Goal: Task Accomplishment & Management: Manage account settings

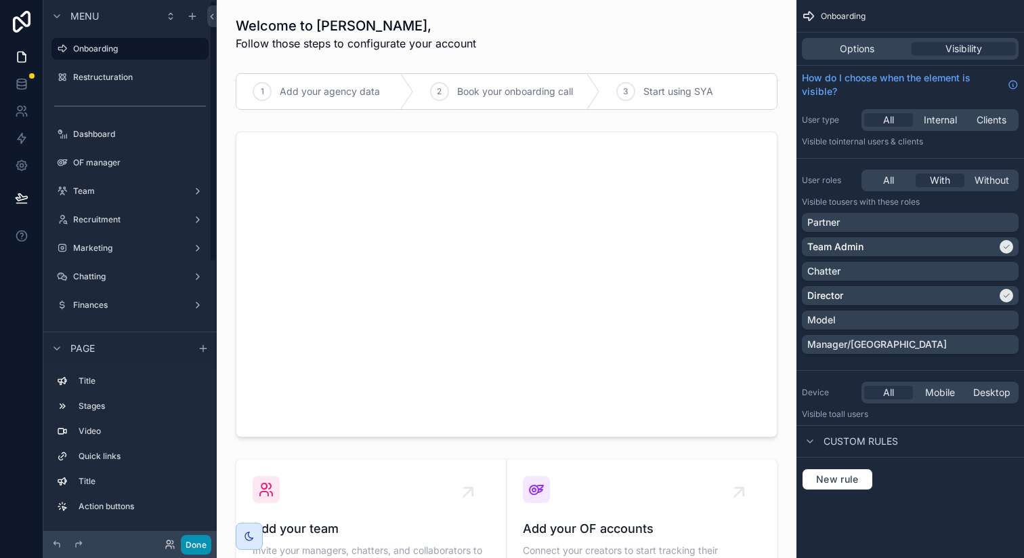
click at [196, 545] on button "Done" at bounding box center [196, 545] width 30 height 20
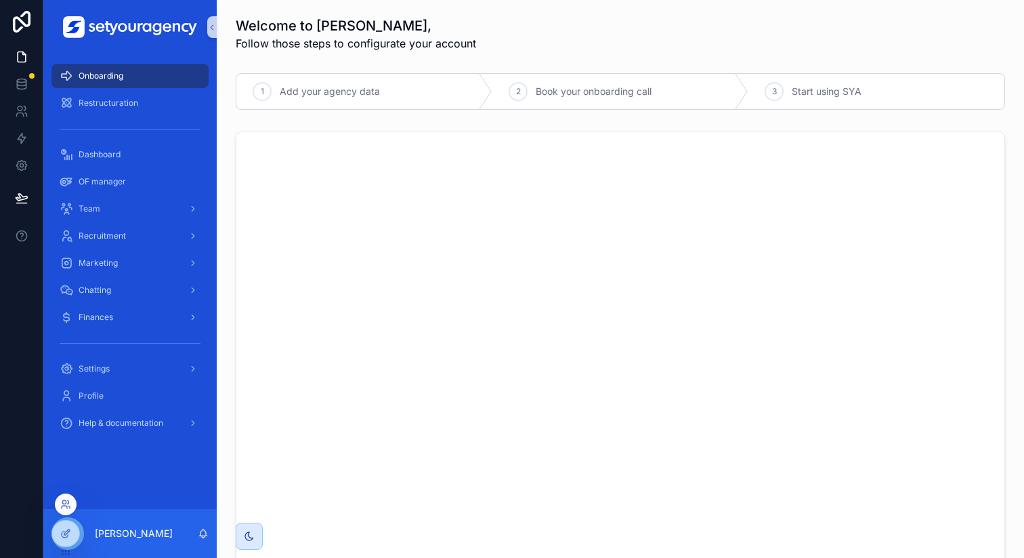
click at [67, 493] on div at bounding box center [66, 504] width 22 height 22
click at [66, 510] on div at bounding box center [66, 504] width 22 height 22
click at [64, 505] on icon at bounding box center [64, 506] width 5 height 3
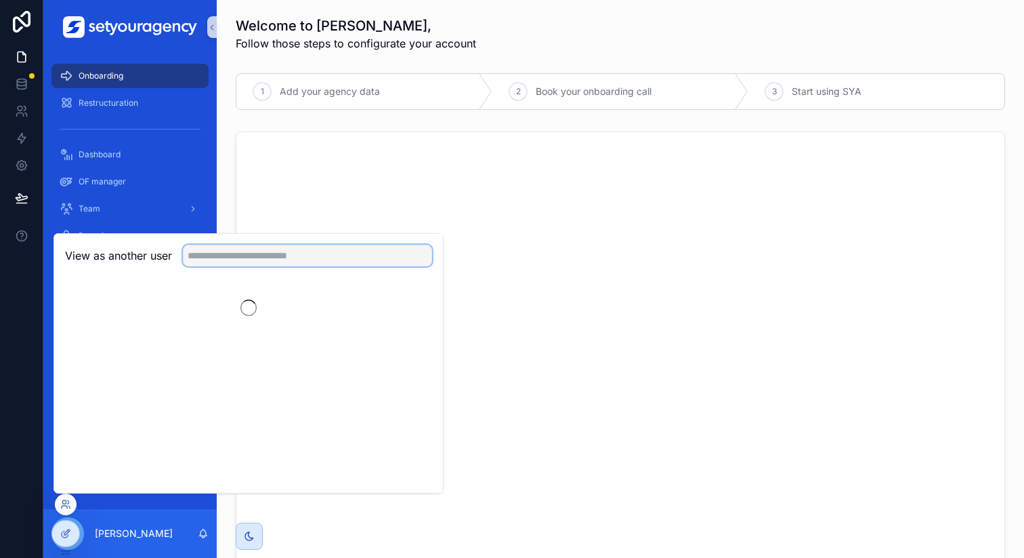
click at [280, 253] on input "text" at bounding box center [307, 256] width 249 height 22
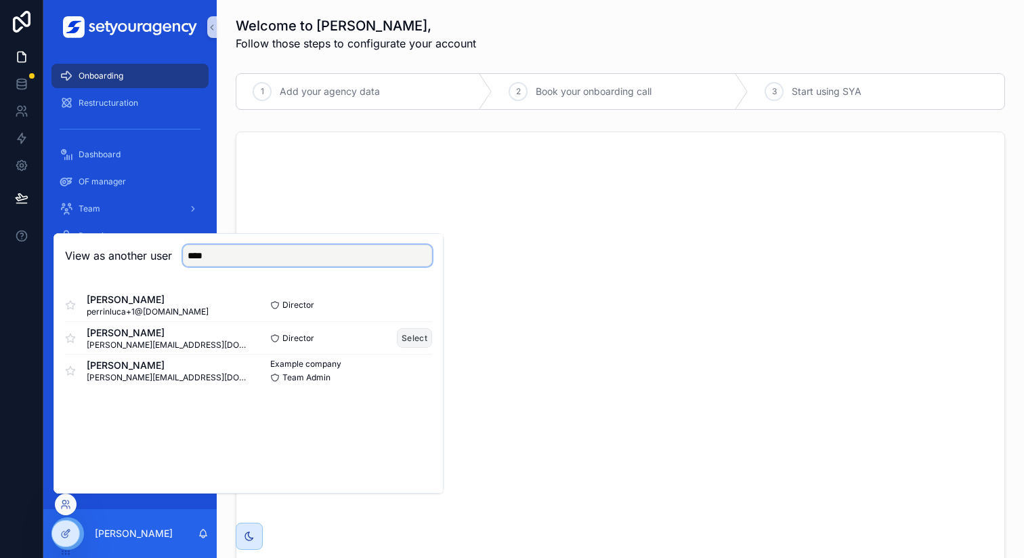
type input "****"
click at [417, 336] on button "Select" at bounding box center [414, 338] width 35 height 20
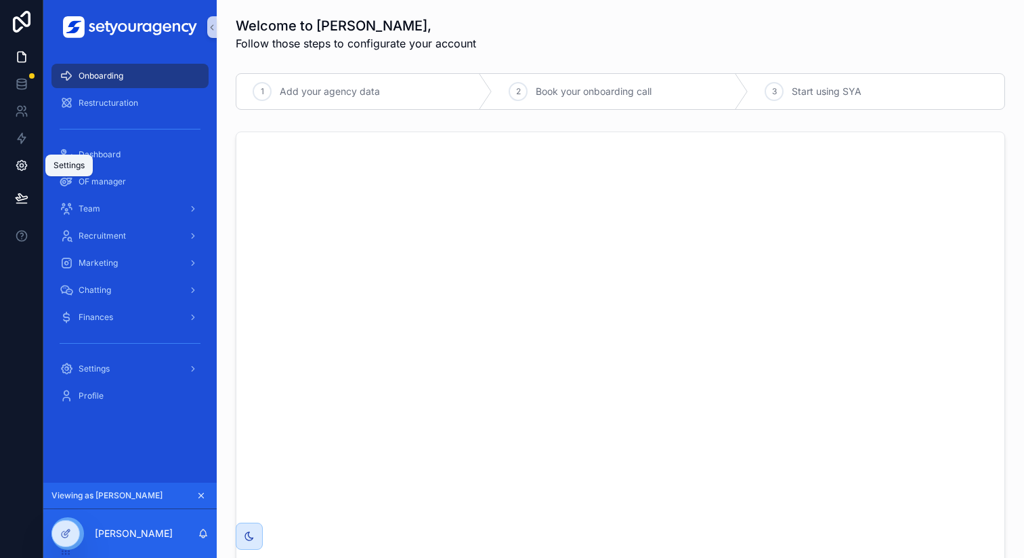
click at [25, 168] on icon at bounding box center [21, 166] width 10 height 10
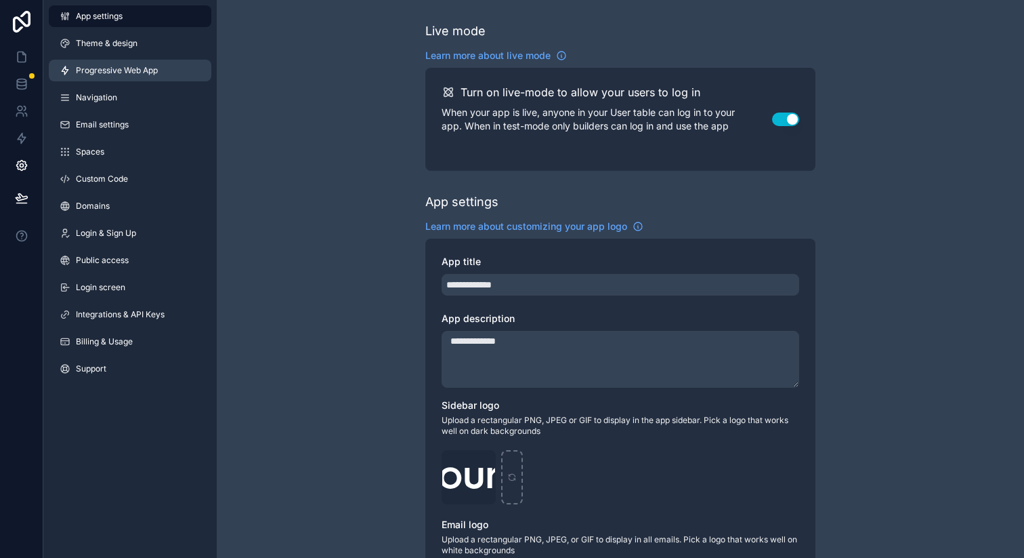
click at [173, 68] on link "Progressive Web App" at bounding box center [130, 71] width 163 height 22
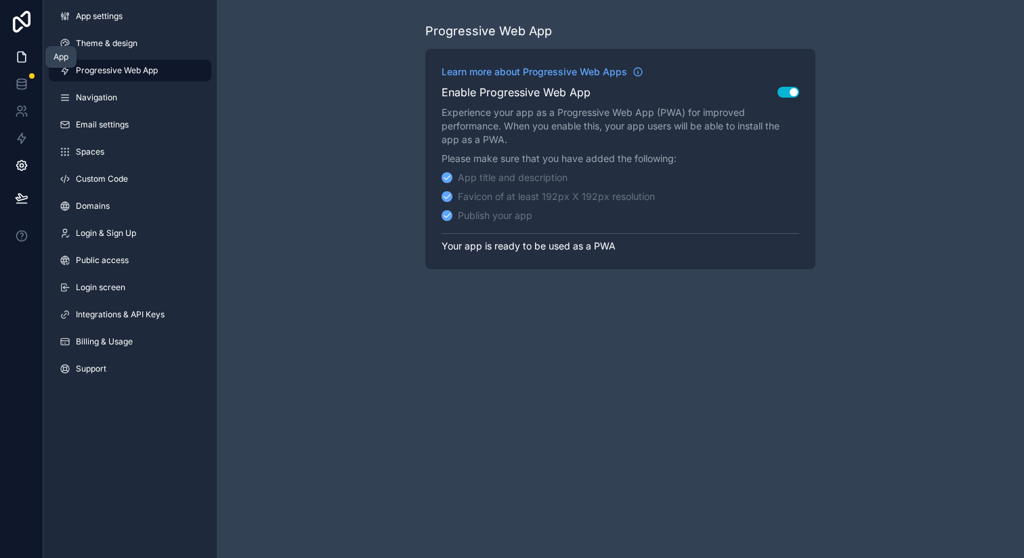
click at [23, 53] on icon at bounding box center [22, 57] width 8 height 10
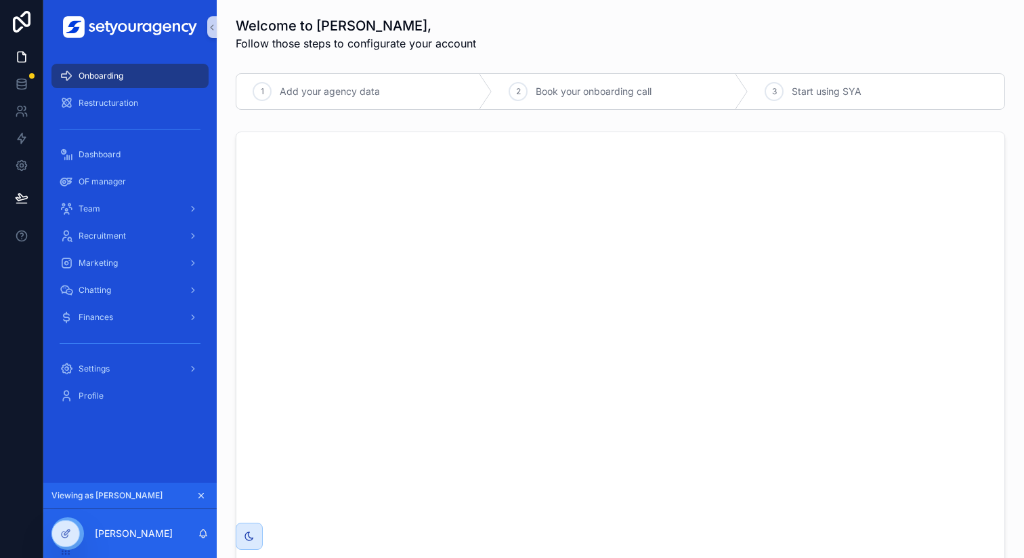
drag, startPoint x: 236, startPoint y: 26, endPoint x: 393, endPoint y: 26, distance: 157.2
click at [393, 26] on h1 "Welcome to SYA Luca," at bounding box center [356, 25] width 241 height 19
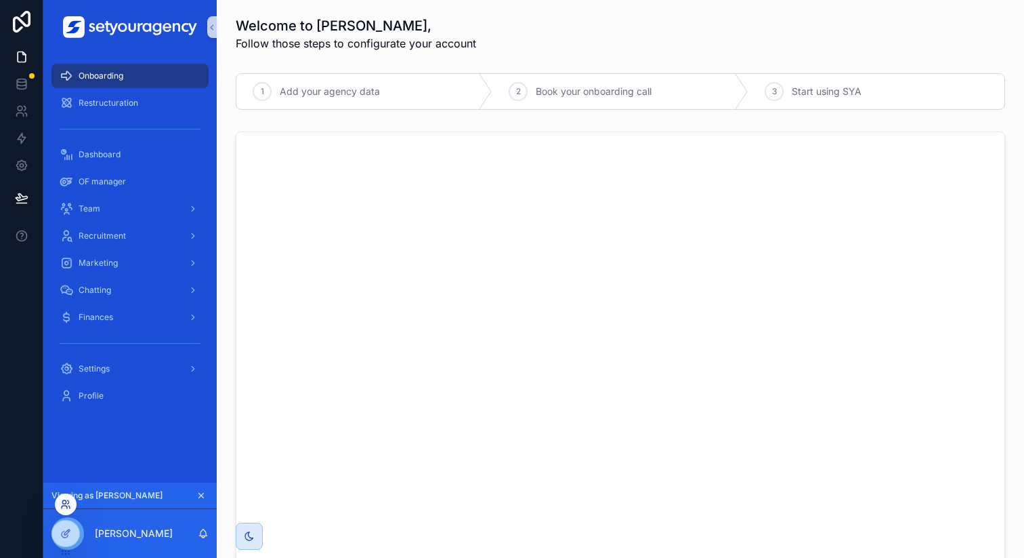
click at [67, 505] on icon at bounding box center [65, 504] width 11 height 11
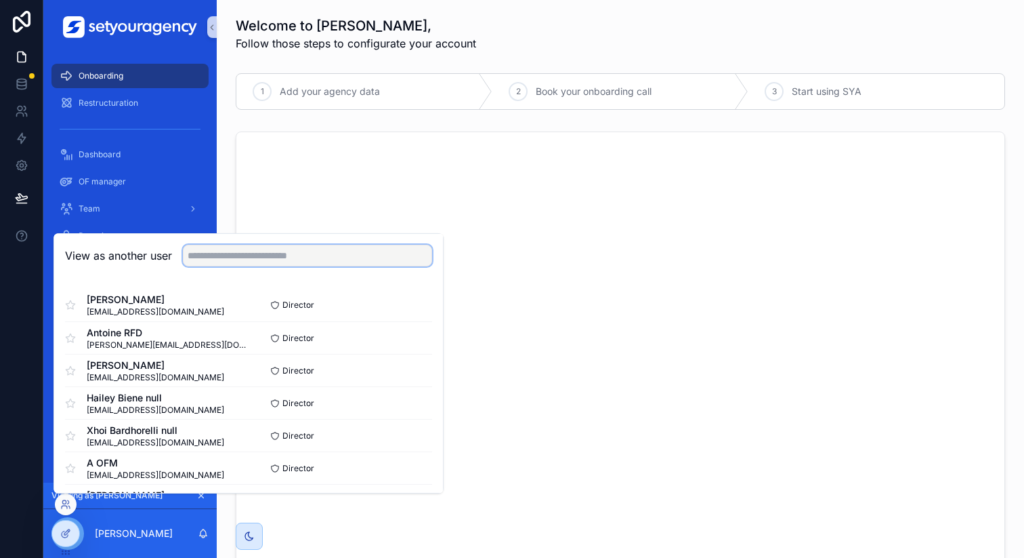
click at [247, 256] on input "text" at bounding box center [307, 256] width 249 height 22
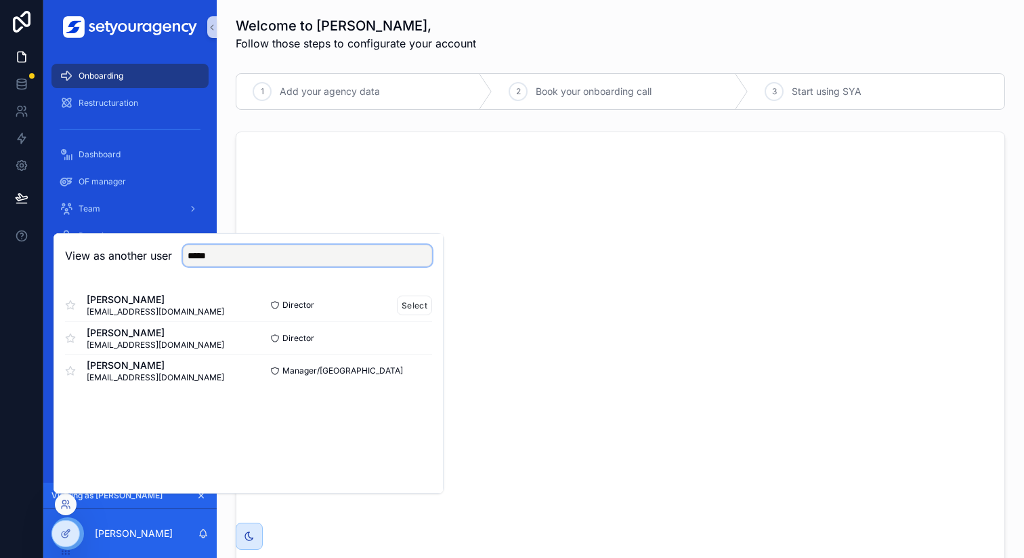
type input "*****"
click at [96, 310] on span "[EMAIL_ADDRESS][DOMAIN_NAME]" at bounding box center [156, 311] width 138 height 11
drag, startPoint x: 96, startPoint y: 310, endPoint x: 180, endPoint y: 311, distance: 83.3
click at [180, 311] on span "[EMAIL_ADDRESS][DOMAIN_NAME]" at bounding box center [156, 311] width 138 height 11
copy span "[EMAIL_ADDRESS][DOMAIN_NAME]"
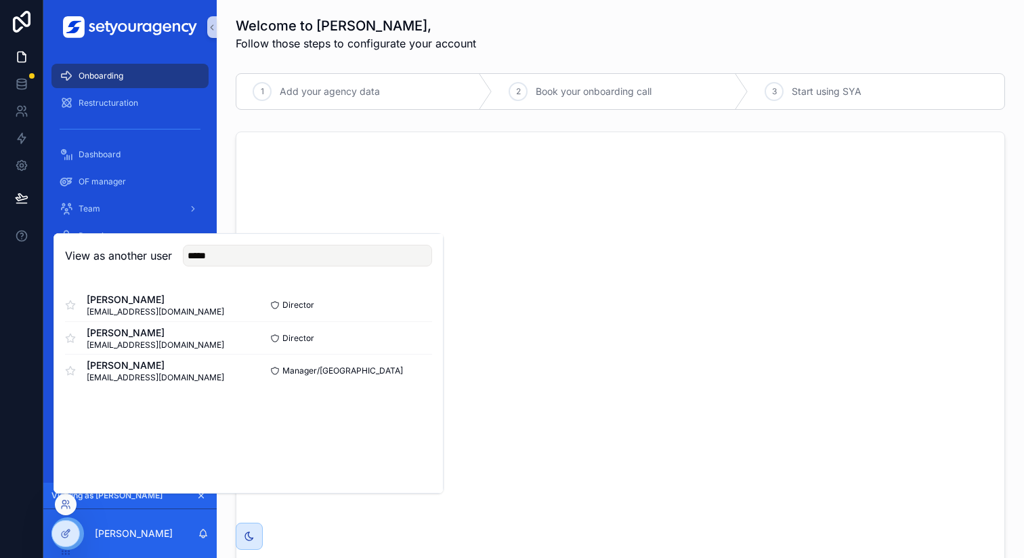
click at [590, 39] on div "Welcome to SYA Luca, Follow those steps to configurate your account" at bounding box center [621, 33] width 770 height 35
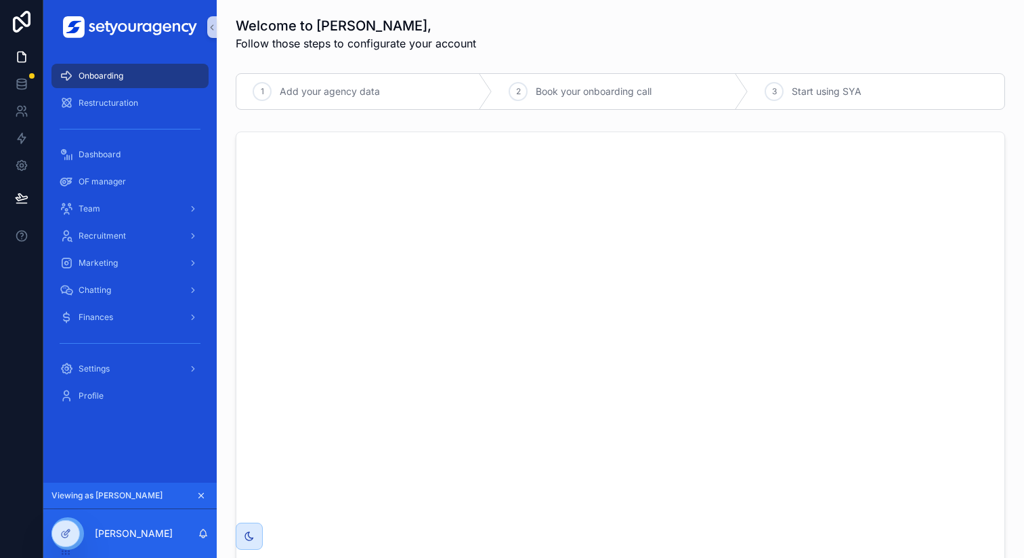
click at [590, 39] on div "Welcome to SYA Luca, Follow those steps to configurate your account" at bounding box center [621, 33] width 770 height 35
click at [127, 214] on div "Team" at bounding box center [130, 209] width 141 height 22
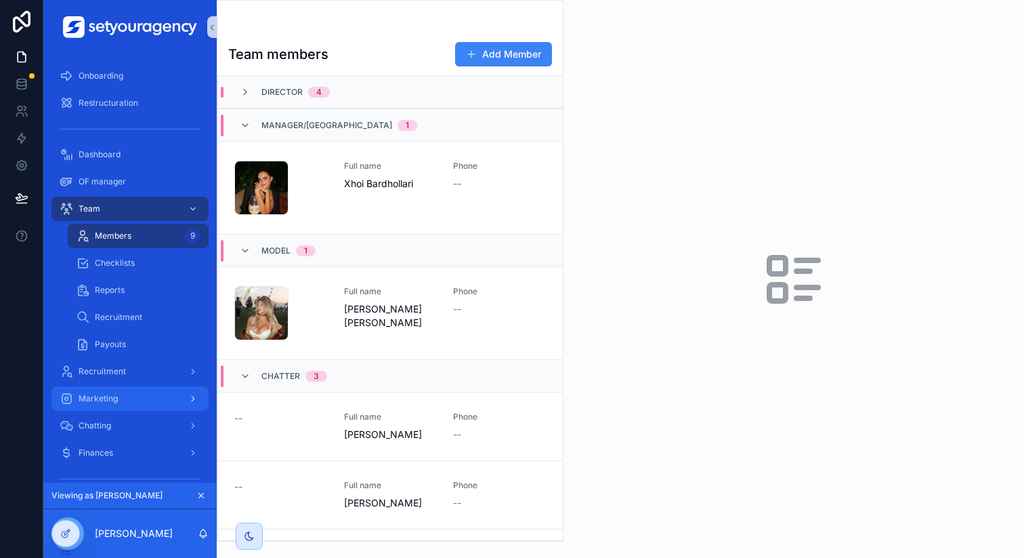
click at [154, 390] on div "Marketing" at bounding box center [130, 399] width 141 height 22
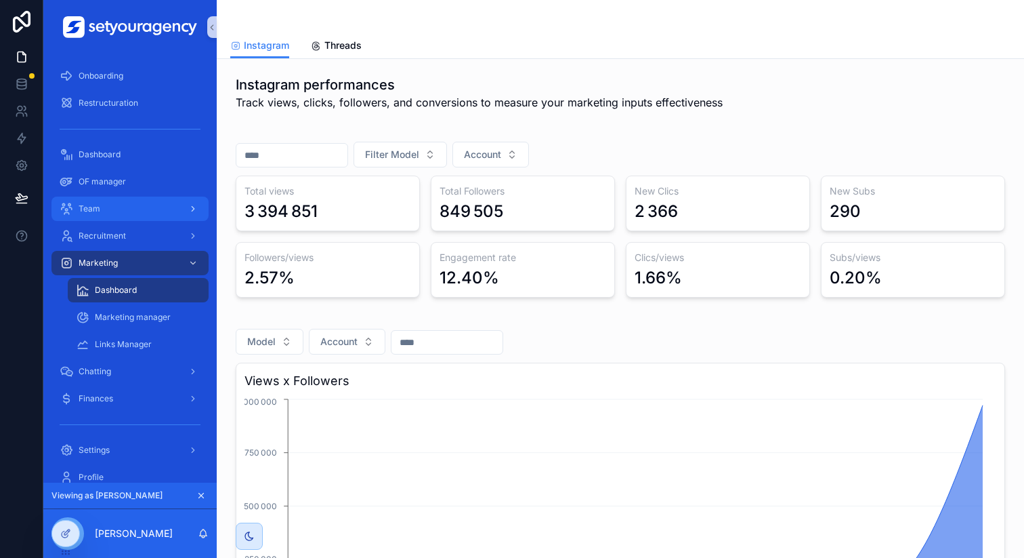
click at [132, 212] on div "Team" at bounding box center [130, 209] width 141 height 22
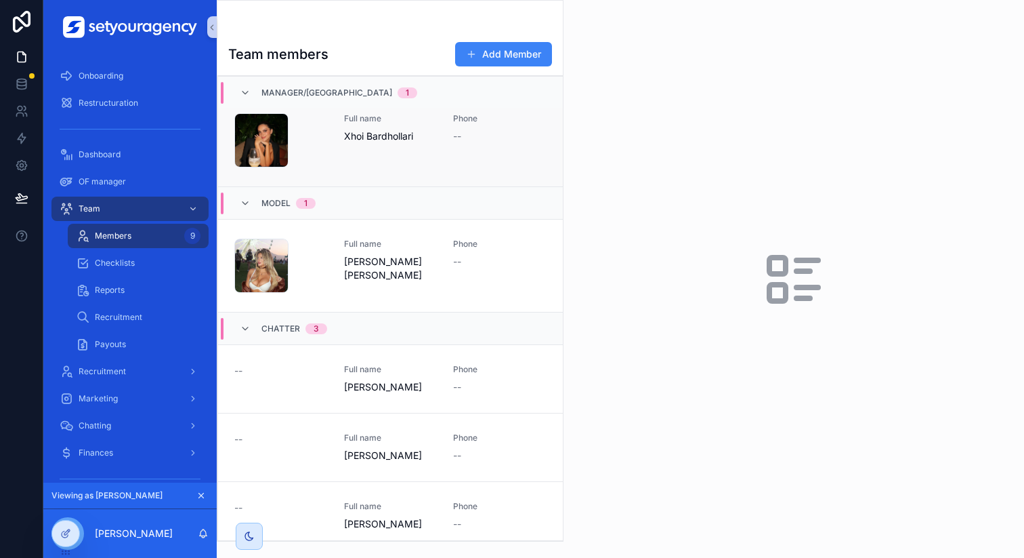
scroll to position [57, 0]
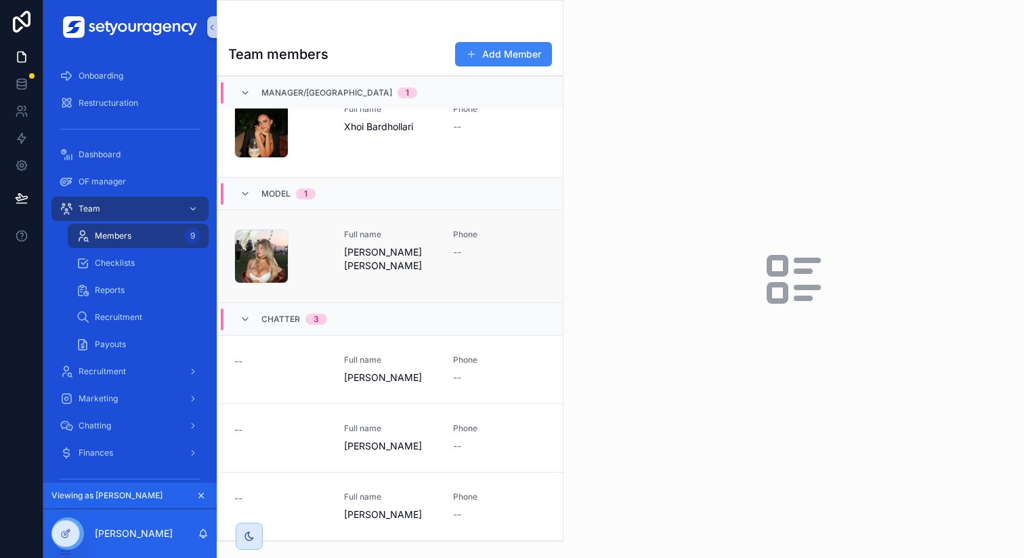
click at [406, 233] on span "Full name" at bounding box center [390, 234] width 93 height 11
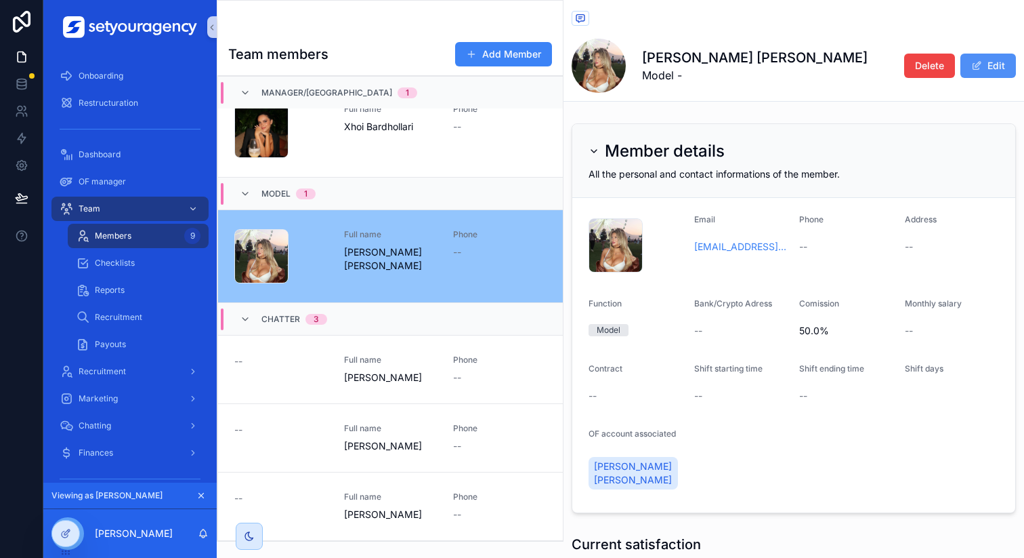
click at [972, 63] on button "Edit" at bounding box center [989, 66] width 56 height 24
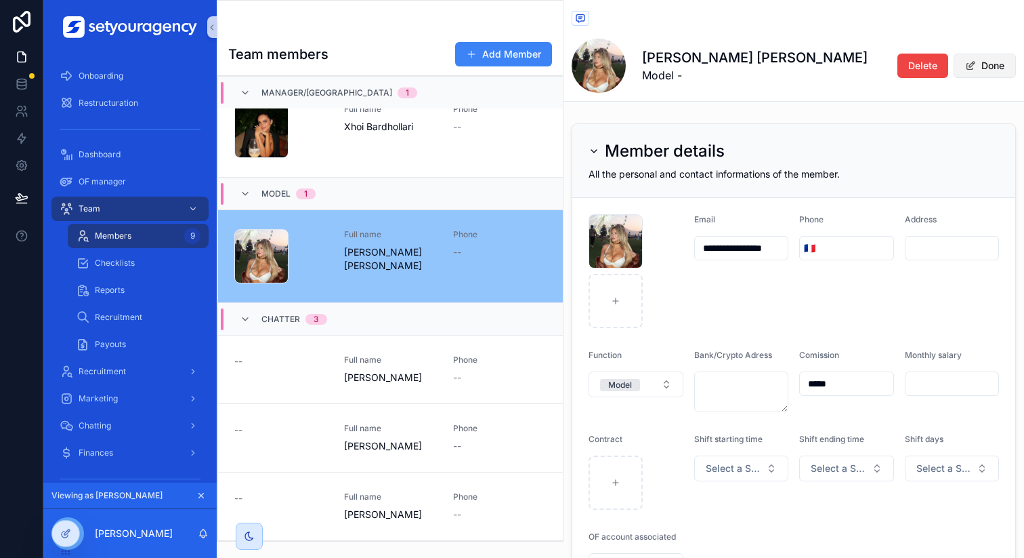
click at [976, 63] on button "Done" at bounding box center [985, 66] width 62 height 24
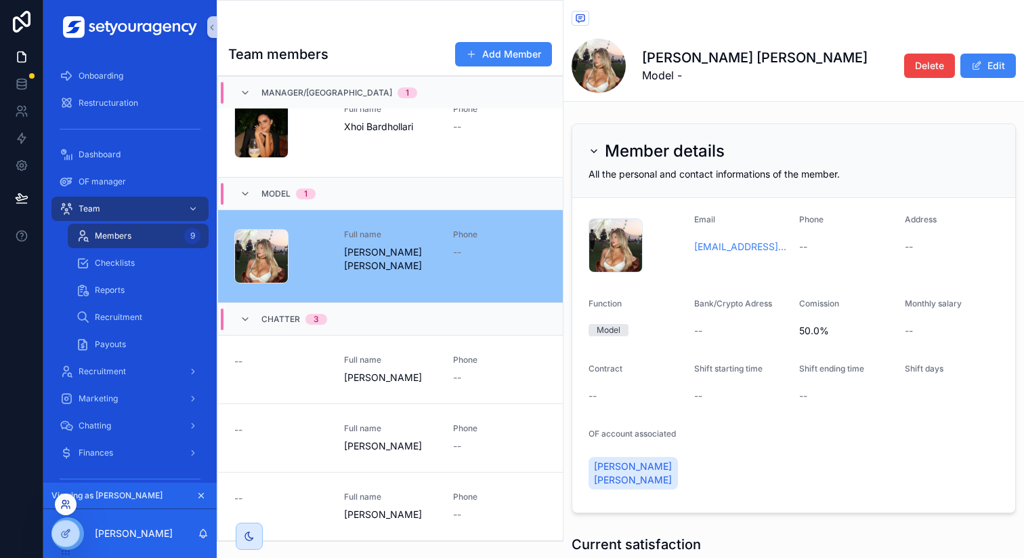
click at [68, 505] on icon at bounding box center [65, 504] width 11 height 11
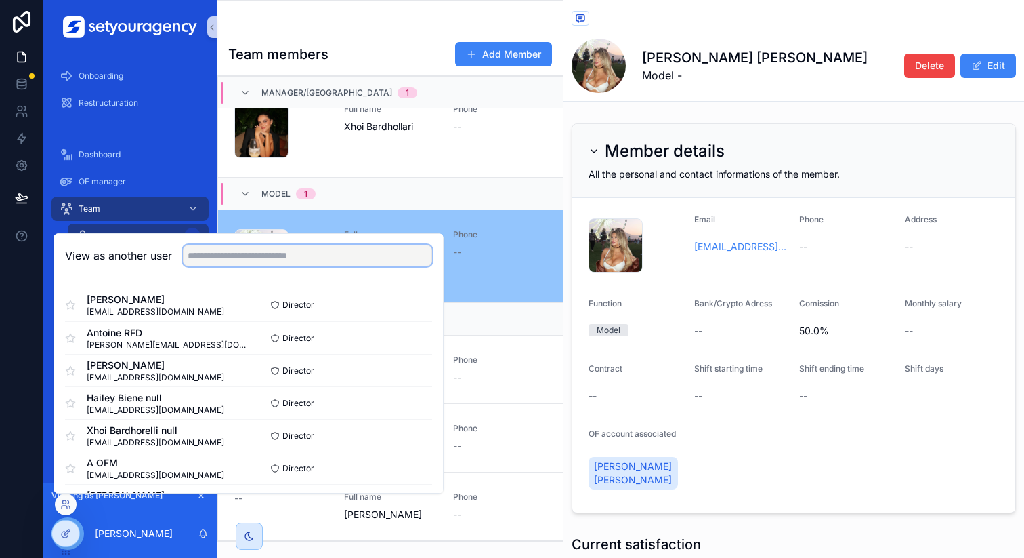
click at [320, 258] on input "text" at bounding box center [307, 256] width 249 height 22
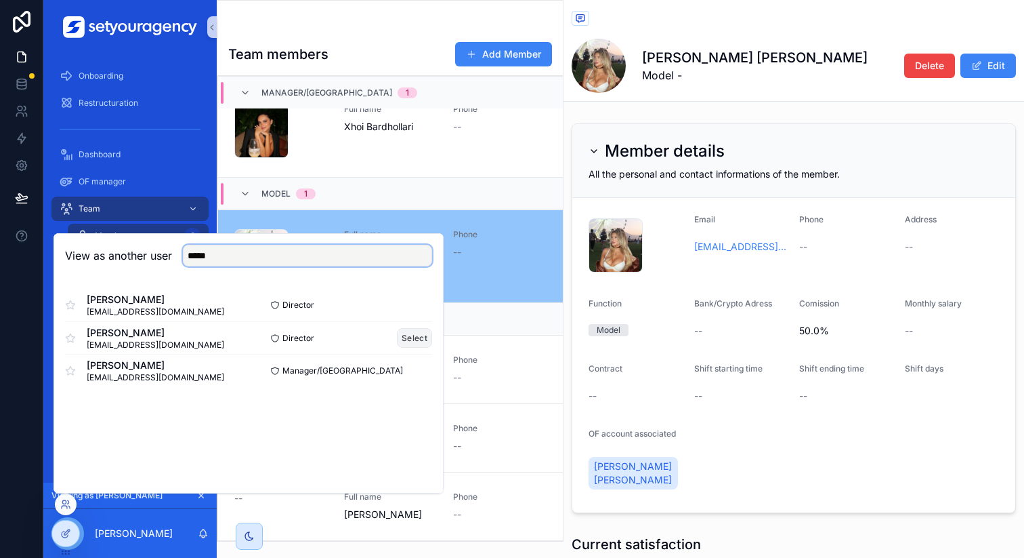
type input "*****"
click at [406, 333] on button "Select" at bounding box center [414, 338] width 35 height 20
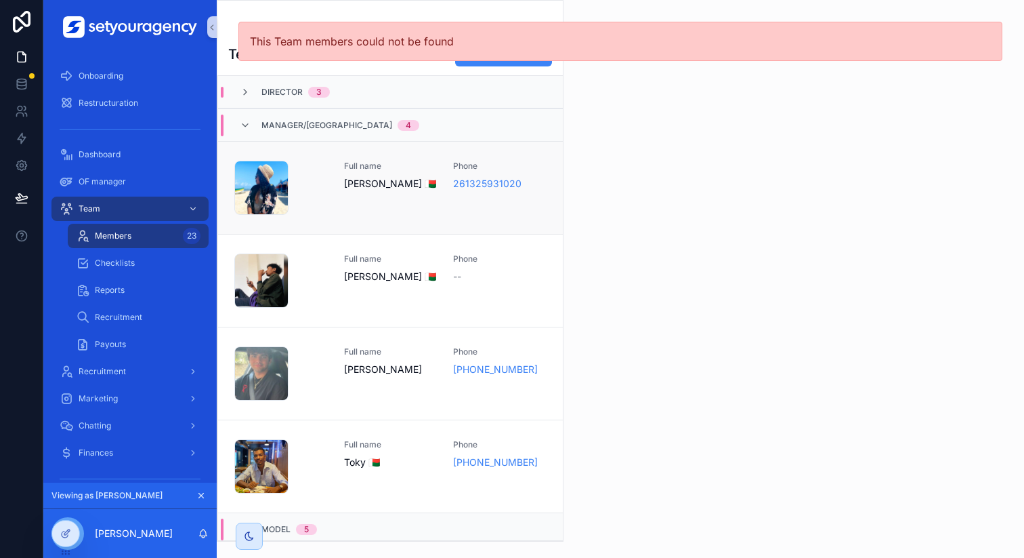
click at [411, 188] on span "Andria 🇲🇬" at bounding box center [390, 184] width 93 height 14
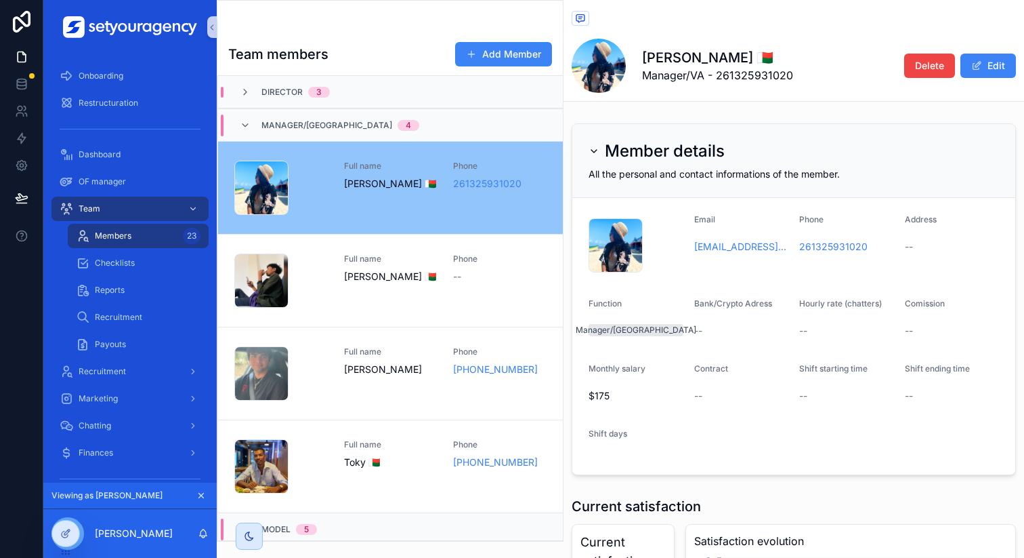
click at [342, 98] on div "Director 3" at bounding box center [390, 92] width 345 height 33
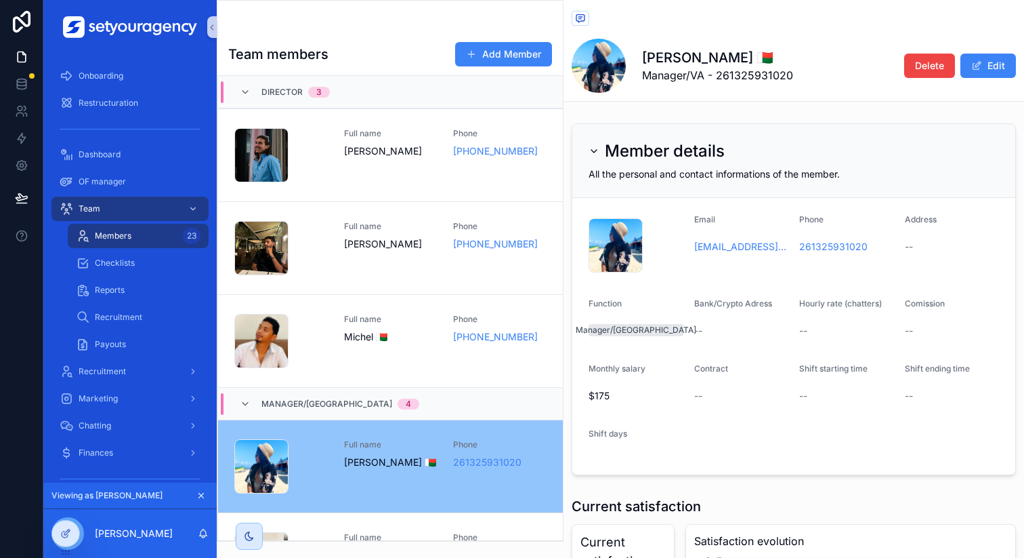
click at [361, 93] on div "Director 3" at bounding box center [390, 92] width 345 height 33
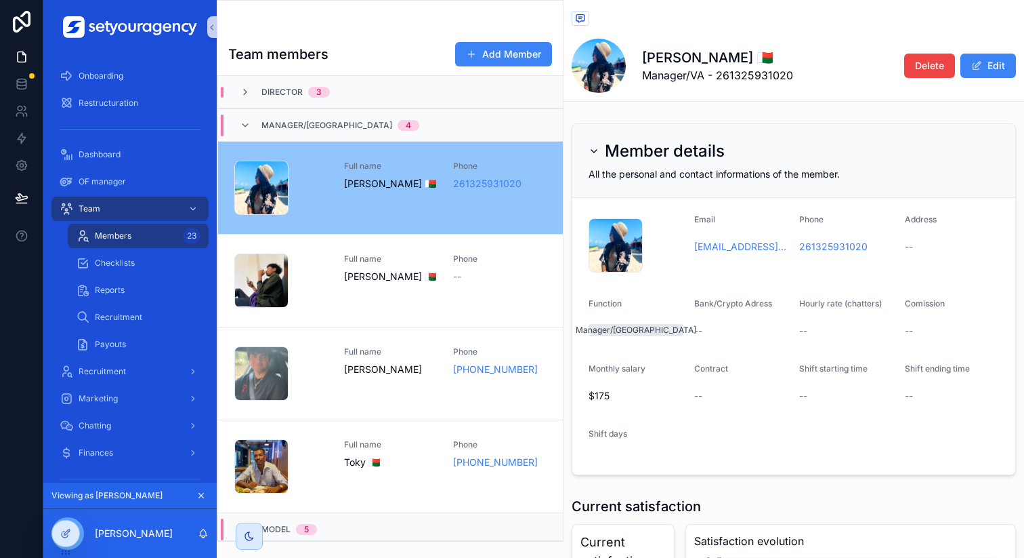
click at [361, 93] on div "Director 3" at bounding box center [390, 92] width 345 height 33
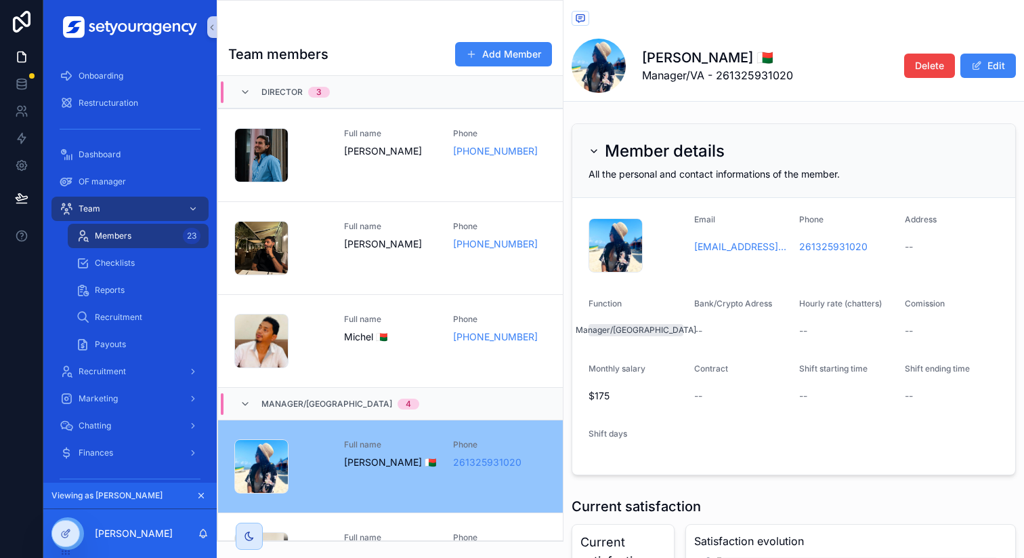
click at [361, 93] on div "Director 3" at bounding box center [390, 92] width 345 height 33
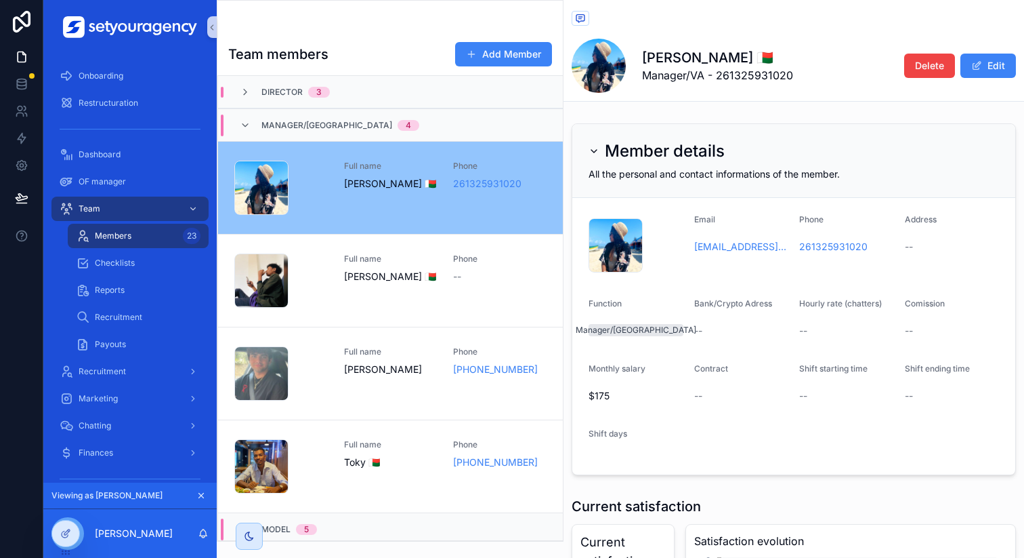
click at [352, 116] on div "Manager/VA 4" at bounding box center [330, 125] width 212 height 22
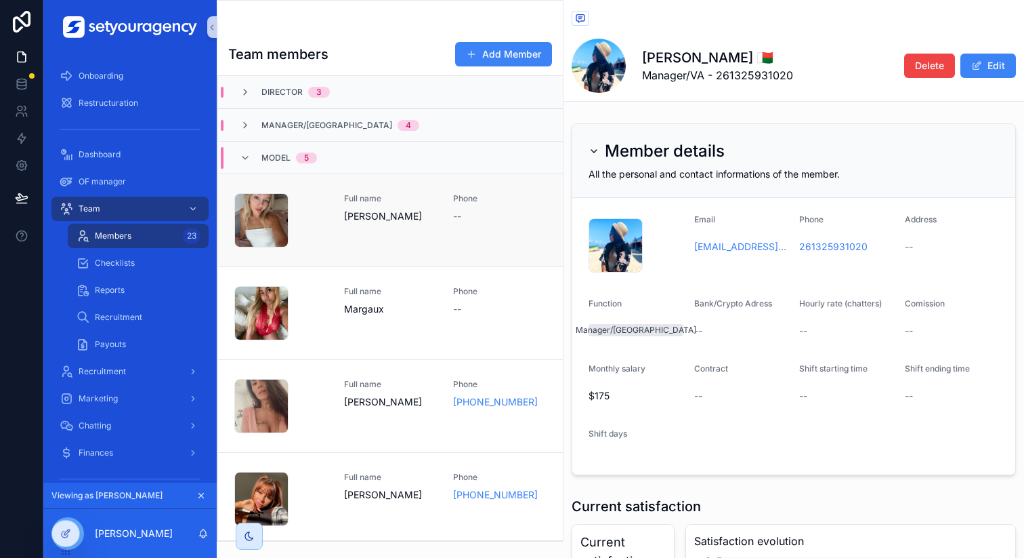
click at [348, 192] on link "photo_2025-08-02_00-44-16 .jpg Full name Léonie Duclos Phone --" at bounding box center [390, 219] width 345 height 93
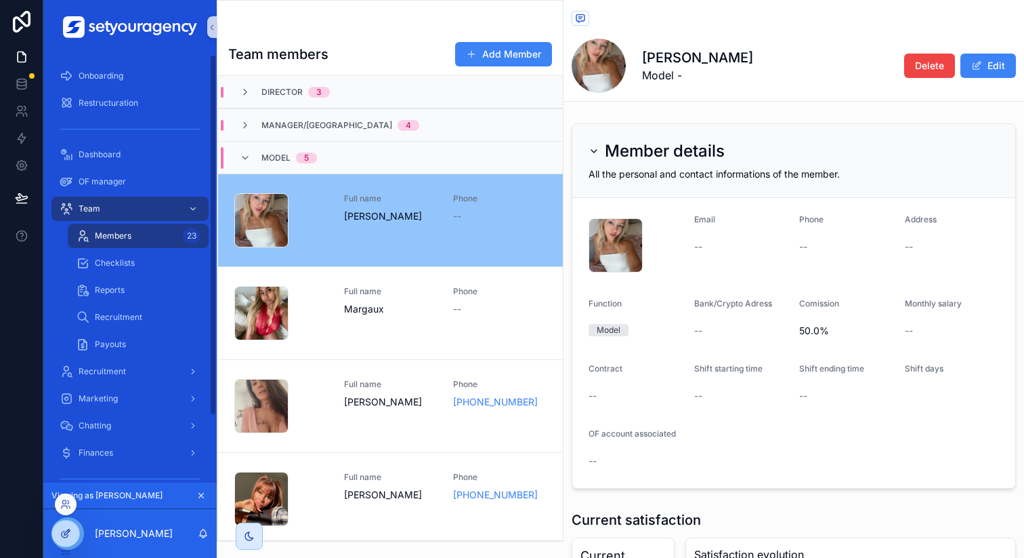
click at [68, 530] on icon at bounding box center [68, 530] width 1 height 1
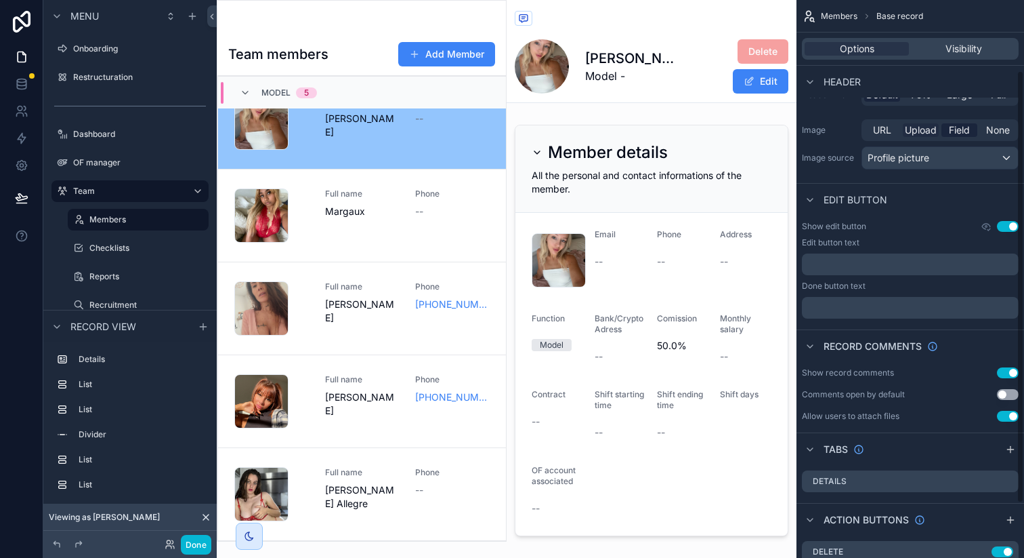
scroll to position [161, 0]
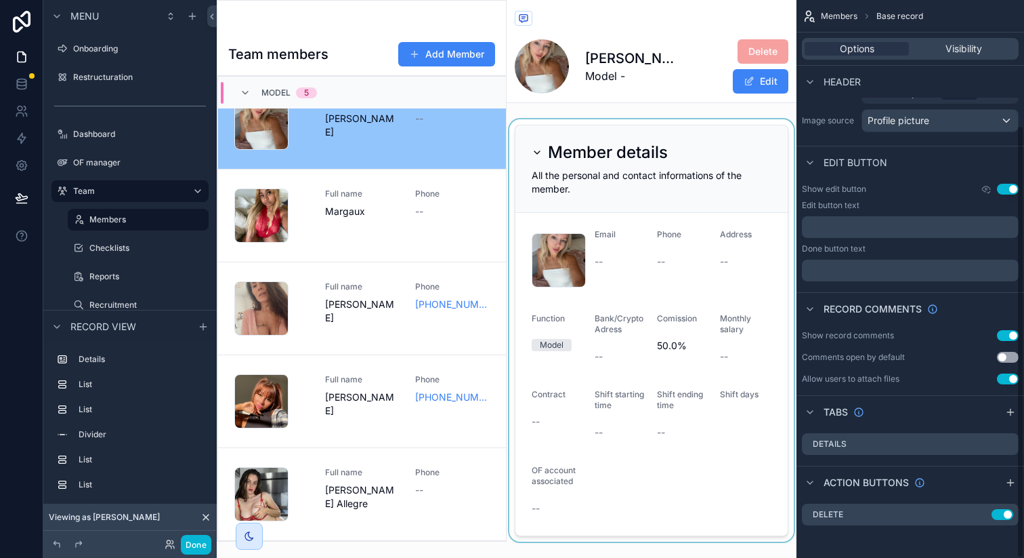
click at [673, 299] on div "scrollable content" at bounding box center [652, 330] width 290 height 422
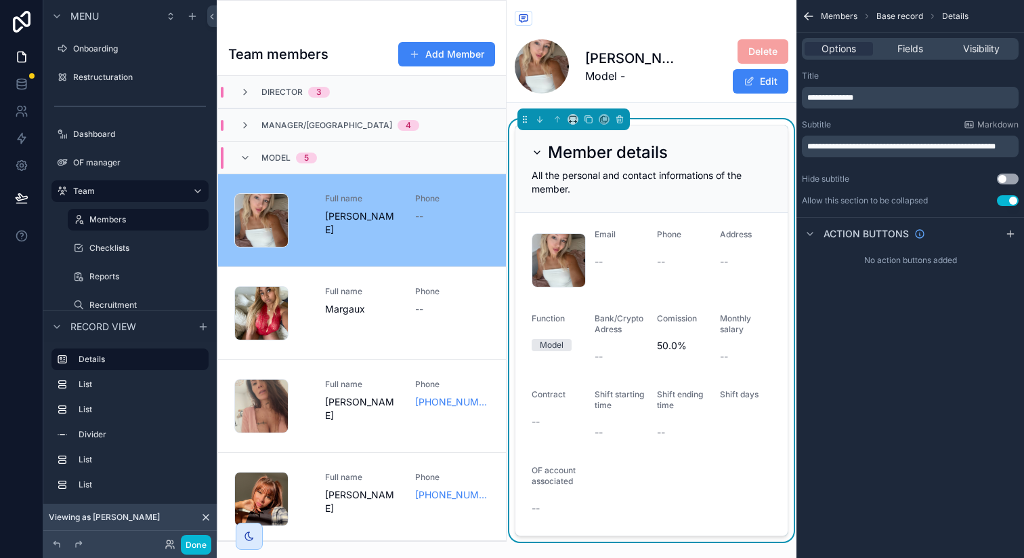
scroll to position [98, 0]
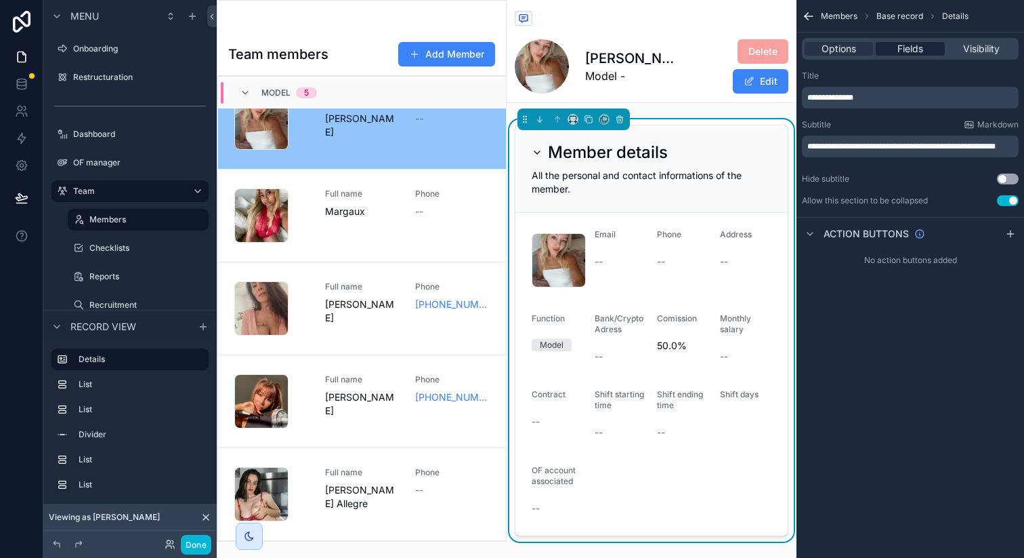
click at [907, 48] on span "Fields" at bounding box center [911, 49] width 26 height 14
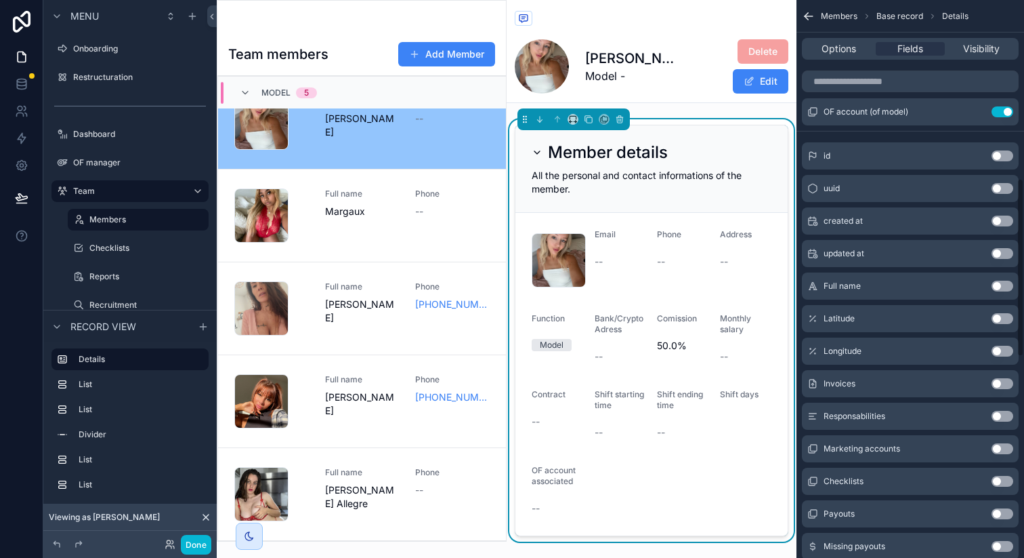
scroll to position [558, 0]
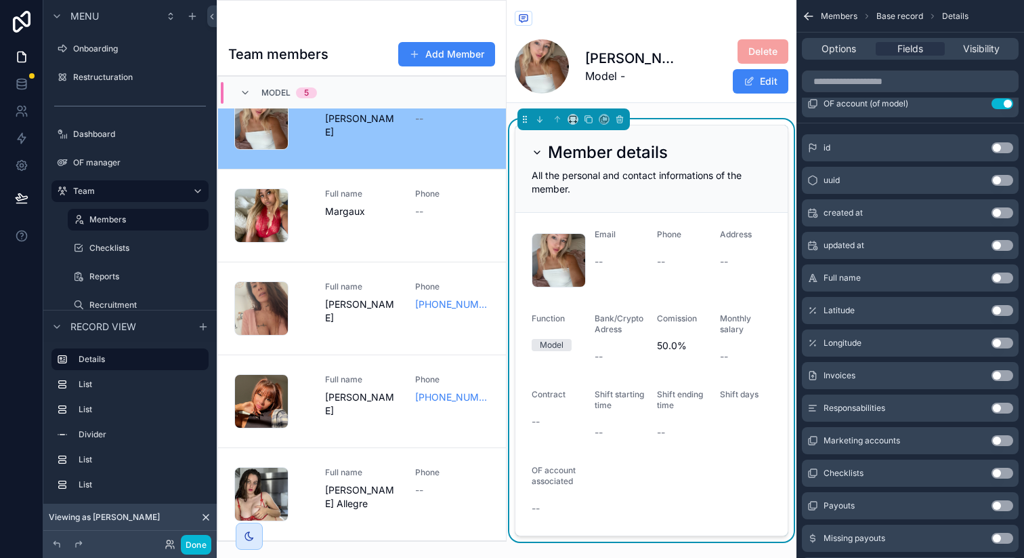
click at [1006, 275] on button "Use setting" at bounding box center [1003, 277] width 22 height 11
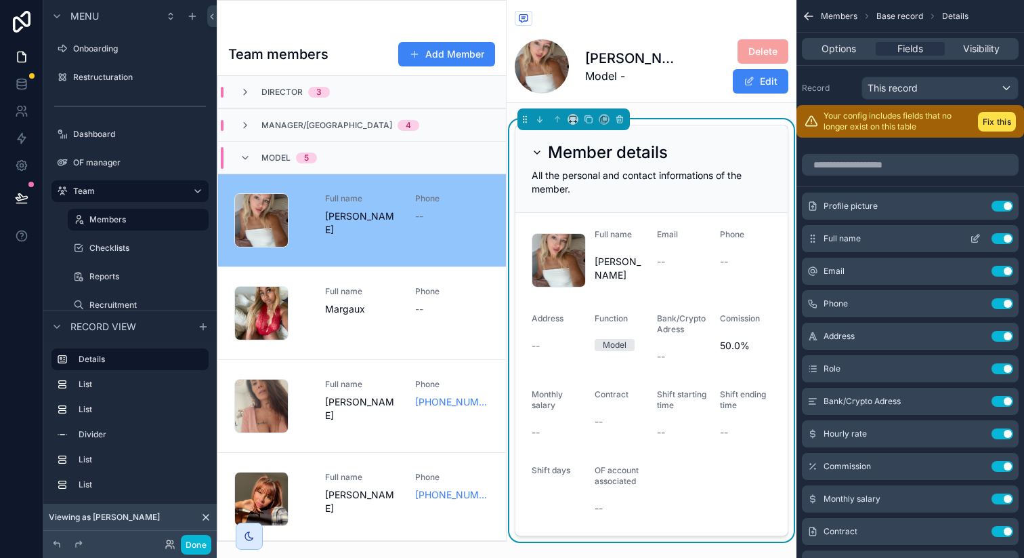
scroll to position [98, 0]
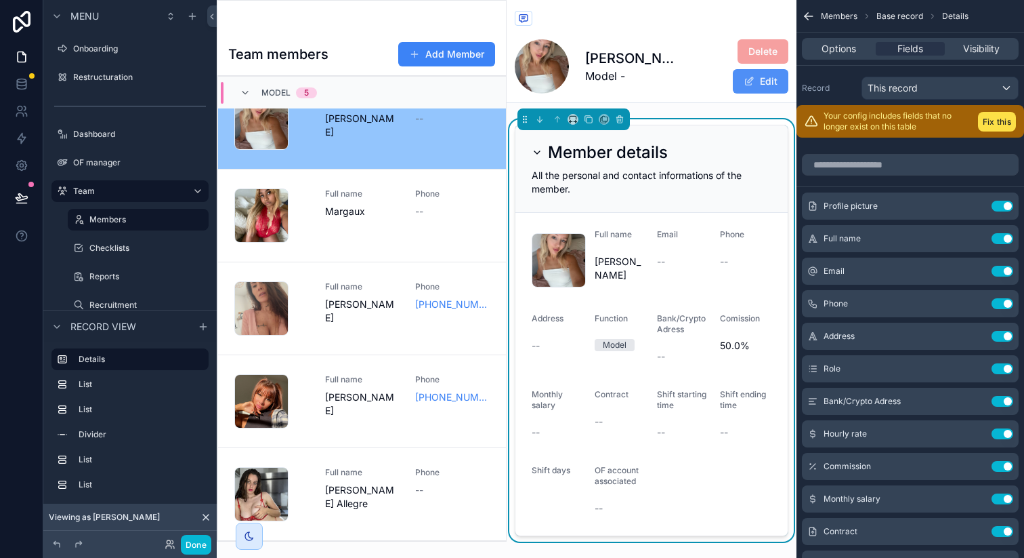
click at [749, 80] on button "Edit" at bounding box center [761, 81] width 56 height 24
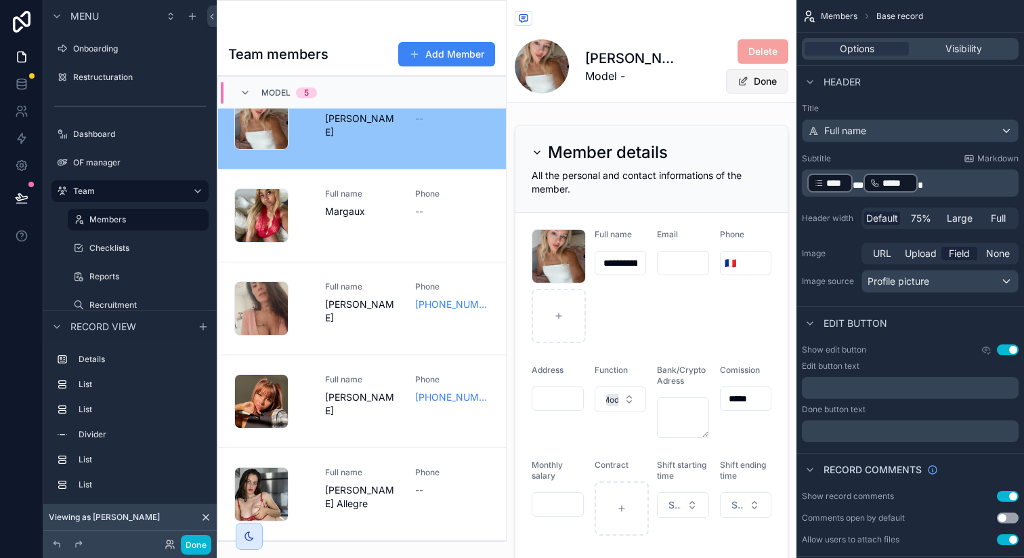
click at [751, 80] on button "Done" at bounding box center [757, 81] width 62 height 24
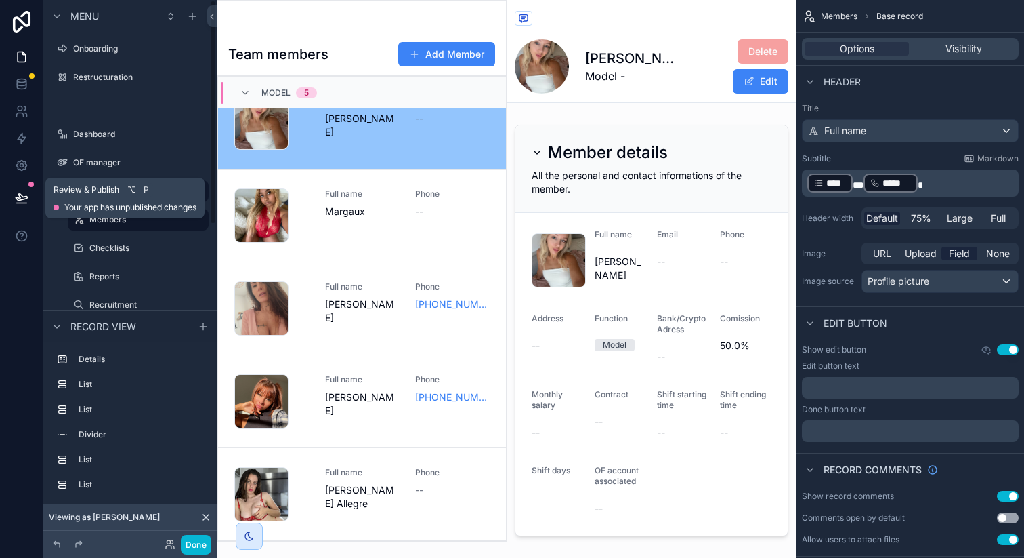
click at [26, 199] on icon at bounding box center [22, 197] width 12 height 7
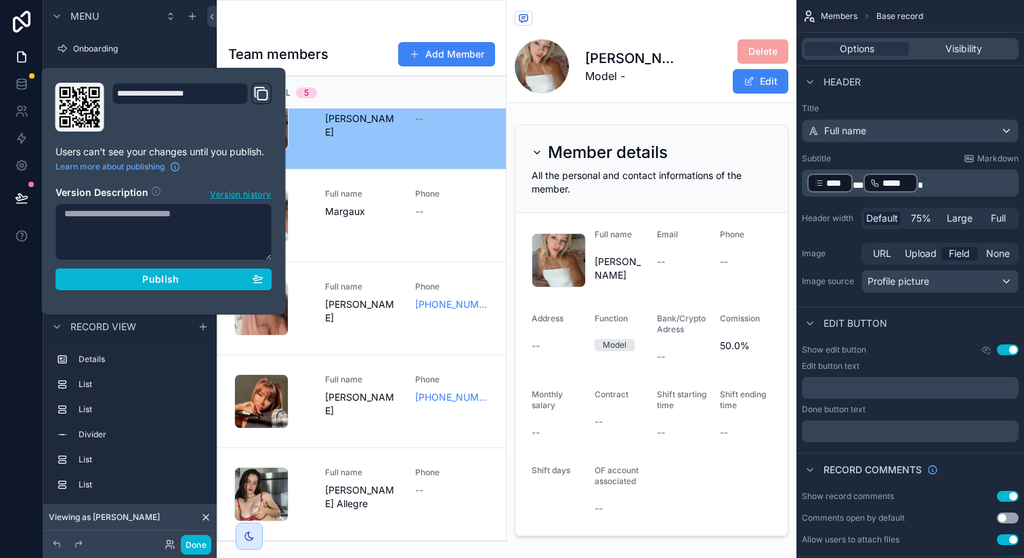
click at [173, 217] on textarea at bounding box center [164, 231] width 217 height 57
type textarea "**********"
click at [186, 268] on button "Publish" at bounding box center [164, 279] width 217 height 22
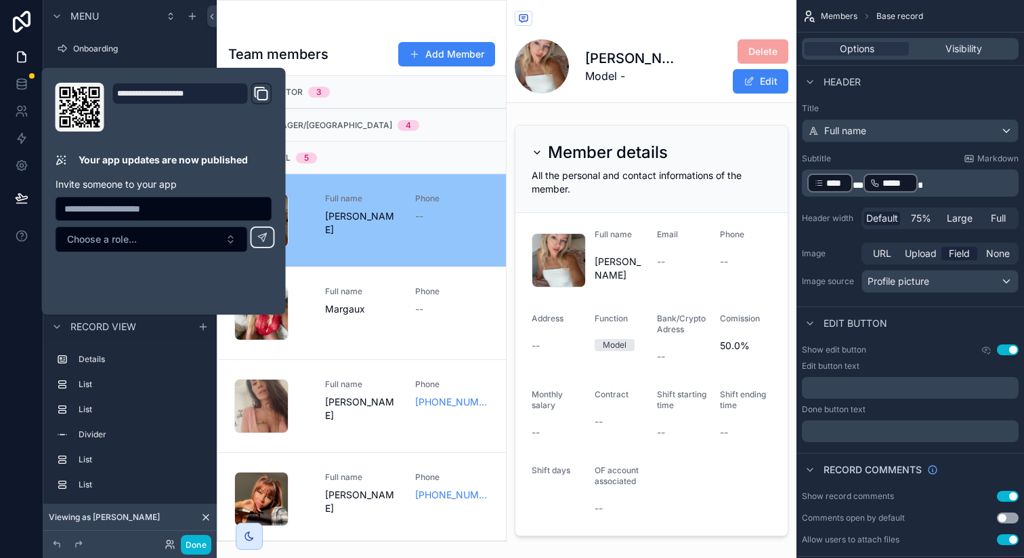
scroll to position [98, 0]
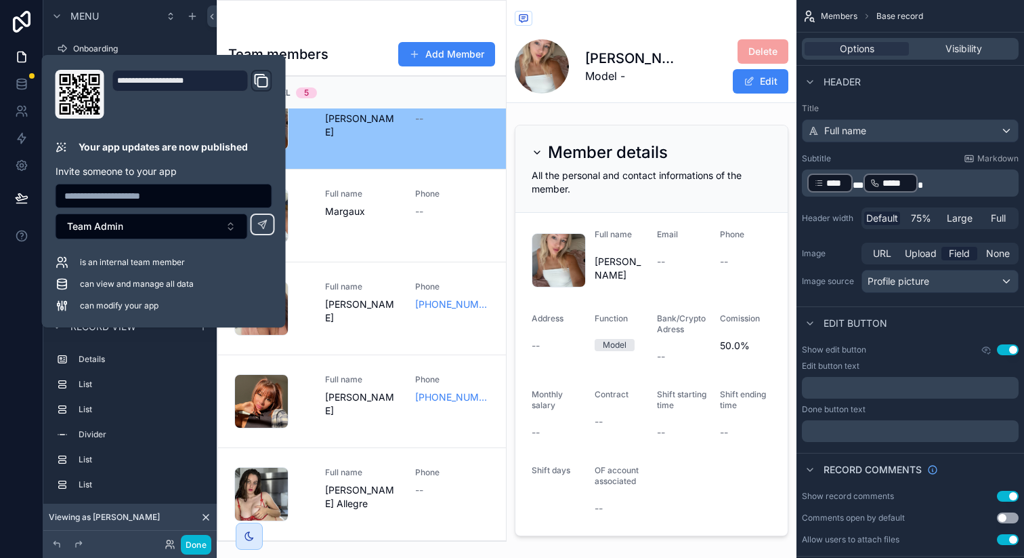
click at [362, 8] on div "Team members Add Member Director 3 Manager/VA 4 Model 5 photo_2025-08-02_00-44-…" at bounding box center [362, 270] width 290 height 541
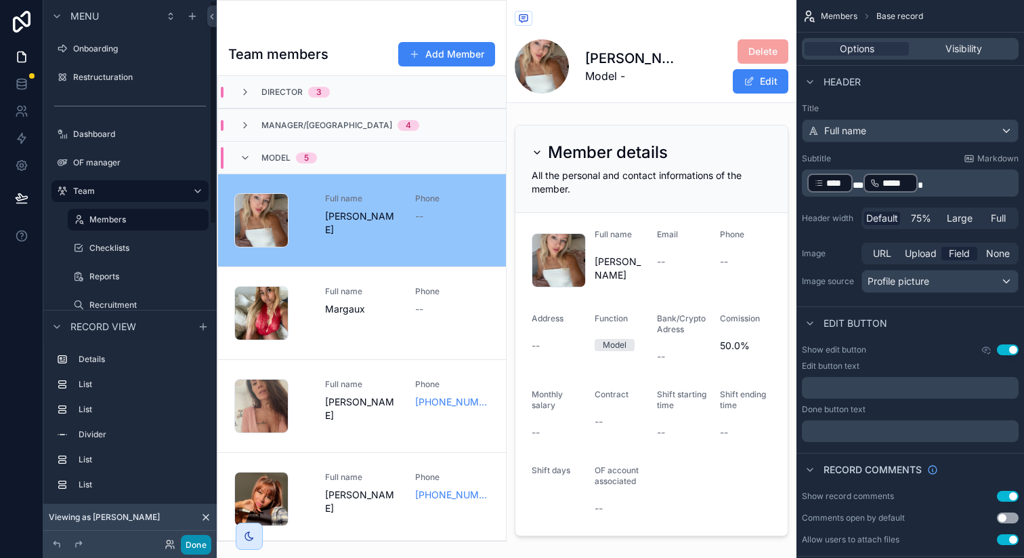
click at [194, 543] on button "Done" at bounding box center [196, 545] width 30 height 20
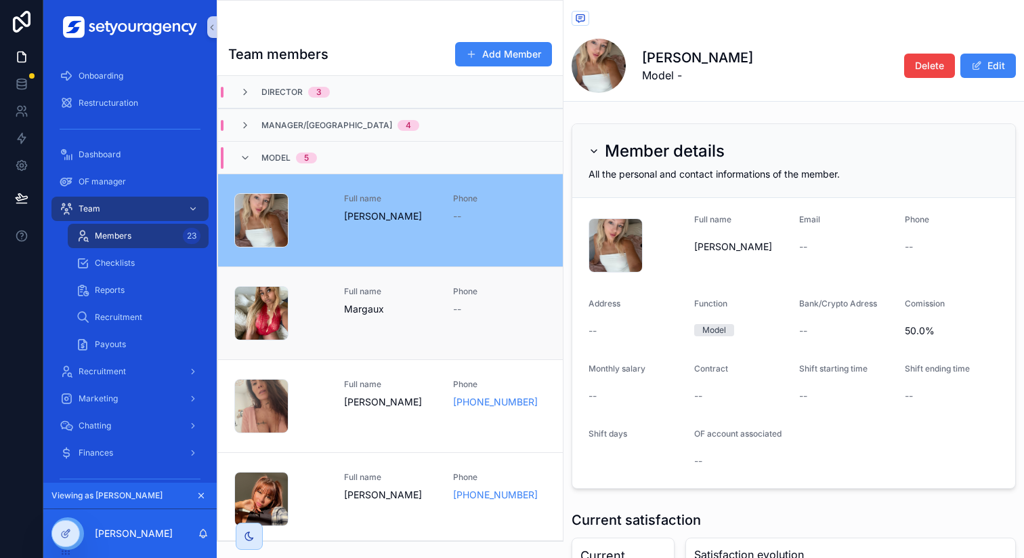
click at [363, 294] on span "Full name" at bounding box center [390, 291] width 93 height 11
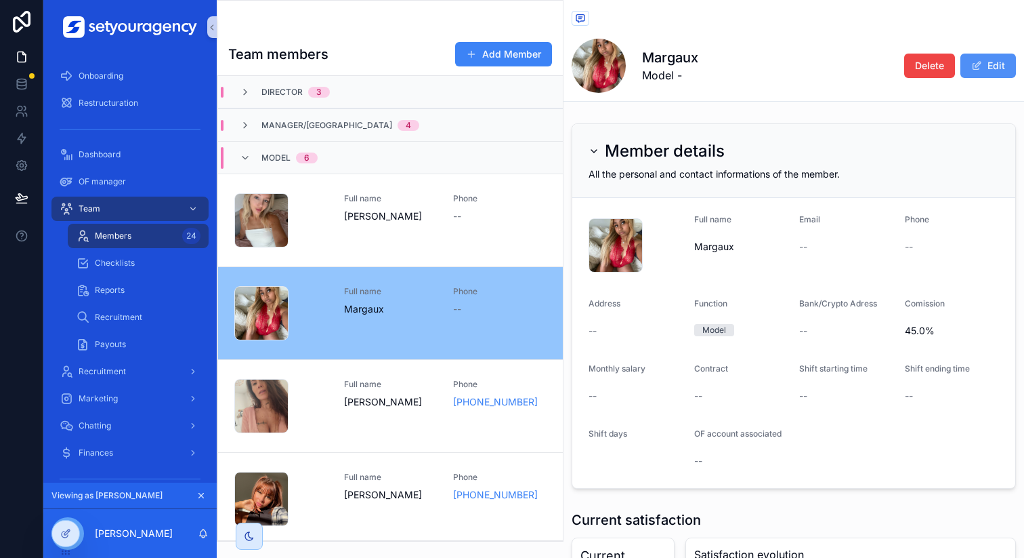
click at [985, 60] on button "Edit" at bounding box center [989, 66] width 56 height 24
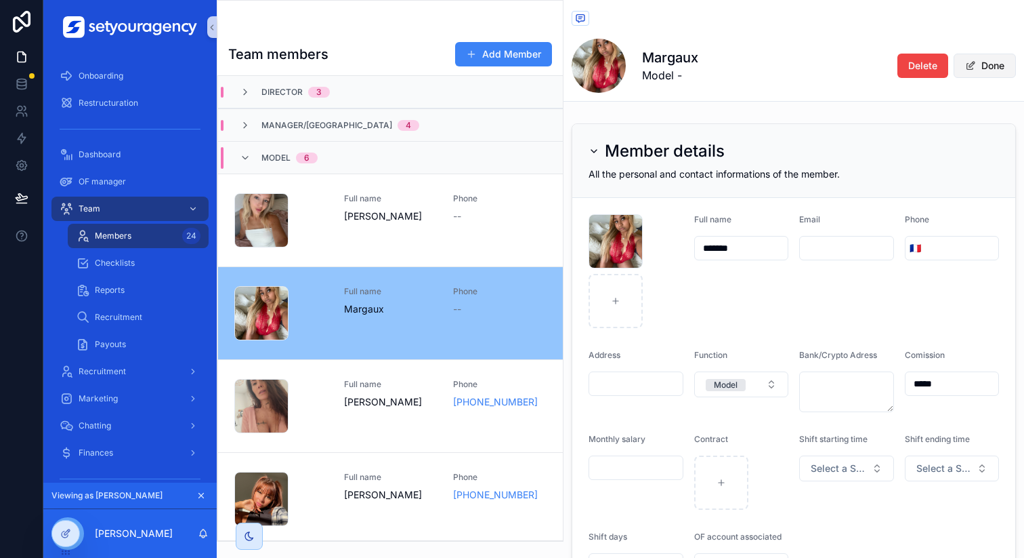
click at [969, 63] on button "Done" at bounding box center [985, 66] width 62 height 24
